Goal: Transaction & Acquisition: Purchase product/service

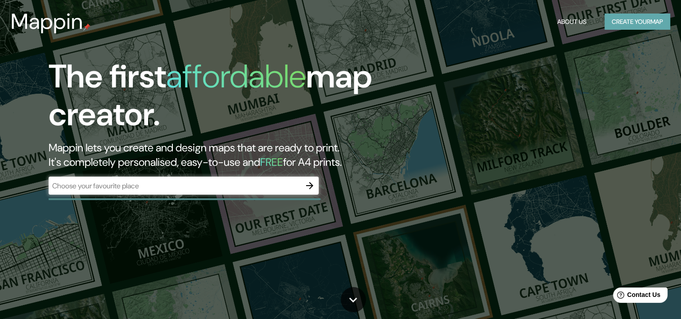
click at [635, 24] on button "Create your map" at bounding box center [637, 22] width 66 height 17
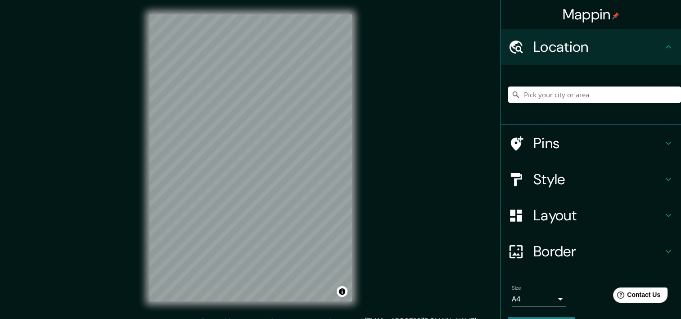
paste input "p"
click at [563, 94] on input "Pick your city or area" at bounding box center [594, 94] width 173 height 16
click at [557, 93] on input "[GEOGRAPHIC_DATA]" at bounding box center [594, 94] width 173 height 16
click at [643, 94] on input "[GEOGRAPHIC_DATA][PERSON_NAME], [GEOGRAPHIC_DATA], [GEOGRAPHIC_DATA], [GEOGRAPH…" at bounding box center [594, 94] width 173 height 16
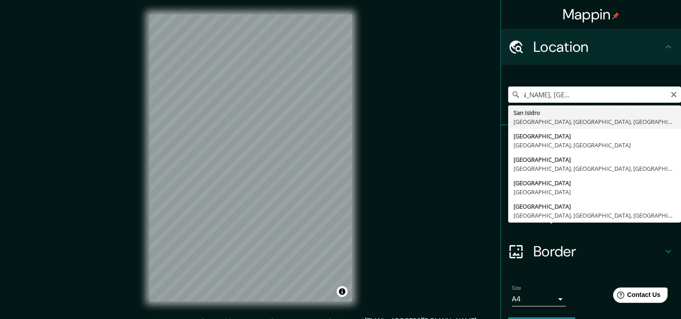
scroll to position [0, 95]
type input "[GEOGRAPHIC_DATA][PERSON_NAME], [GEOGRAPHIC_DATA], [GEOGRAPHIC_DATA], [GEOGRAPH…"
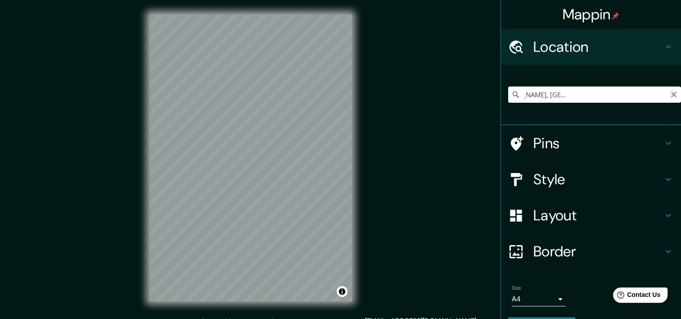
scroll to position [0, 0]
click at [670, 95] on icon "Clear" at bounding box center [673, 94] width 7 height 7
click at [621, 95] on input "Pick your city or area" at bounding box center [594, 94] width 173 height 16
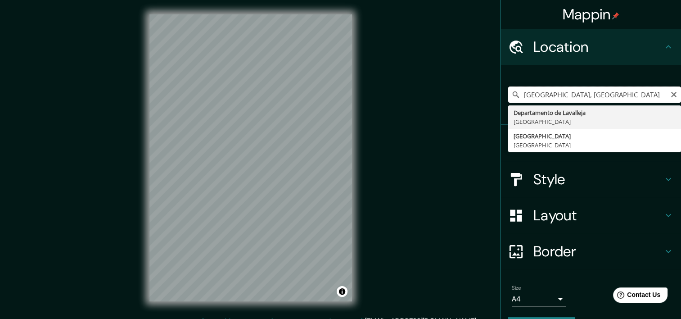
type input "[GEOGRAPHIC_DATA], [GEOGRAPHIC_DATA]"
